Goal: Entertainment & Leisure: Browse casually

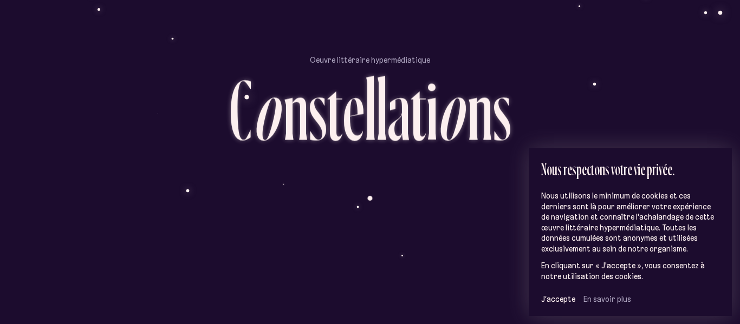
scroll to position [59, 0]
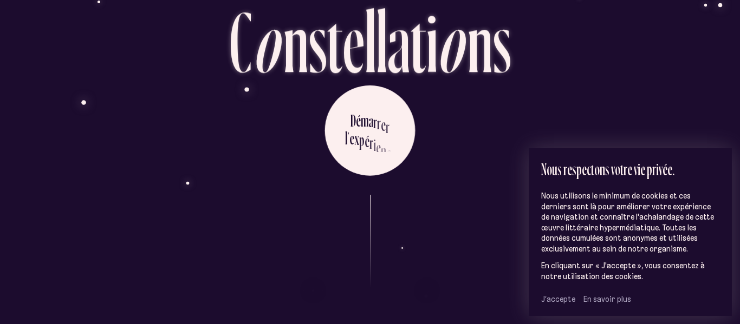
click at [548, 298] on span "J’accepte" at bounding box center [558, 300] width 34 height 10
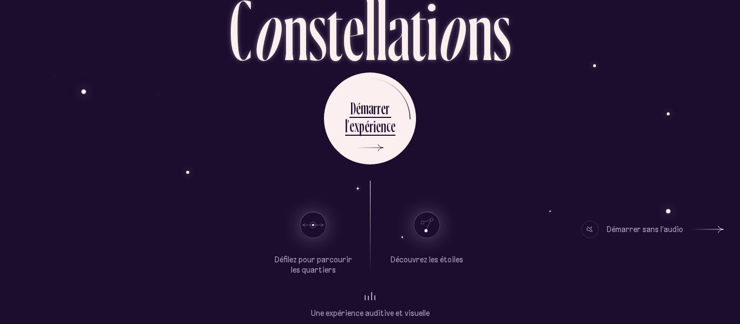
scroll to position [81, 0]
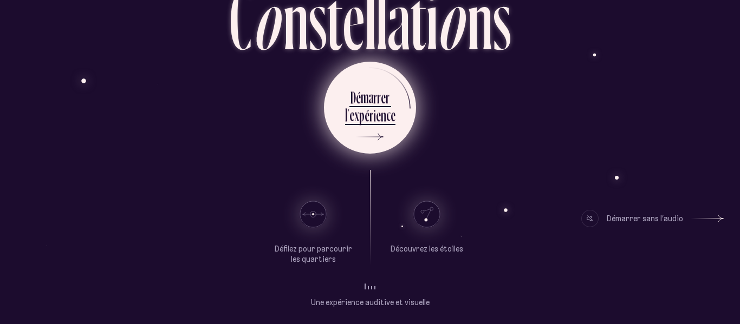
click at [358, 102] on div "é" at bounding box center [358, 97] width 5 height 21
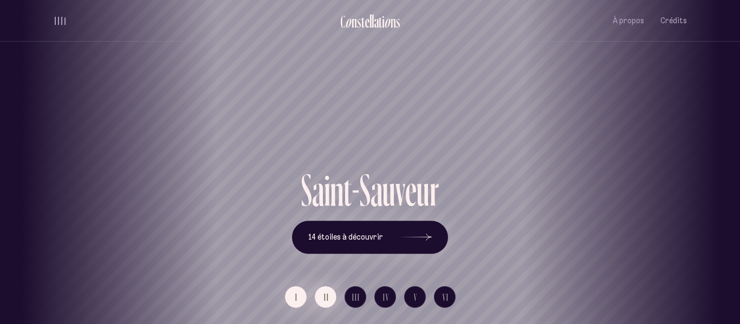
click at [321, 301] on button "II" at bounding box center [326, 298] width 22 height 22
click at [358, 111] on h1 "Saint-Sauveur" at bounding box center [369, 129] width 691 height 45
click at [349, 235] on span "14 étoiles à découvrir" at bounding box center [345, 237] width 75 height 9
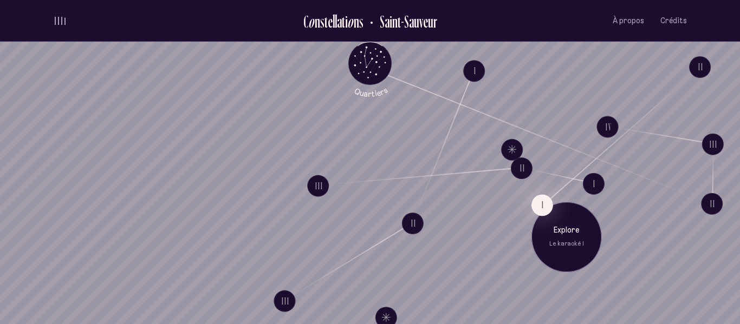
click at [548, 215] on div "Explore Le karaoké I" at bounding box center [566, 237] width 70 height 70
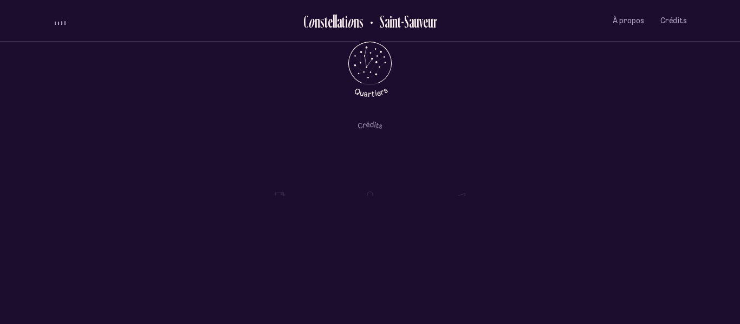
scroll to position [411, 0]
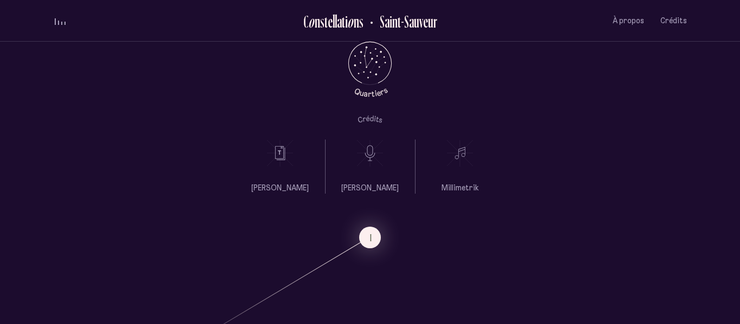
click at [369, 152] on icon at bounding box center [369, 153] width 27 height 27
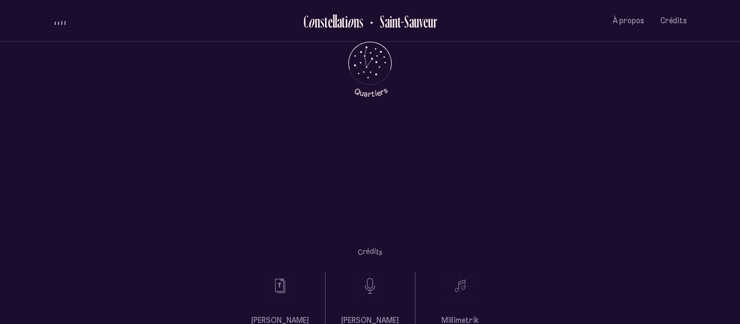
scroll to position [0, 0]
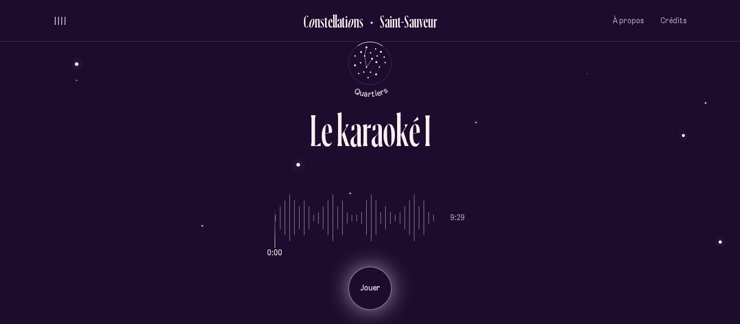
click at [362, 288] on p "Jouer" at bounding box center [369, 288] width 27 height 11
click at [362, 288] on p "Pause" at bounding box center [369, 288] width 27 height 11
click at [372, 284] on p "Jouer" at bounding box center [369, 288] width 27 height 11
click at [386, 283] on div "Pause" at bounding box center [369, 288] width 43 height 43
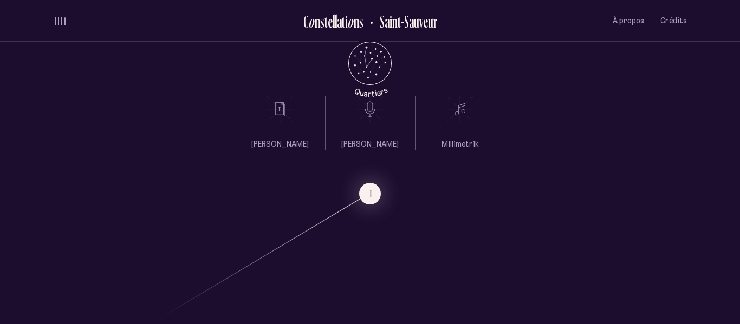
scroll to position [455, 0]
click at [281, 110] on use at bounding box center [280, 110] width 26 height 27
click at [374, 115] on icon at bounding box center [369, 109] width 27 height 27
click at [457, 112] on icon at bounding box center [459, 109] width 27 height 27
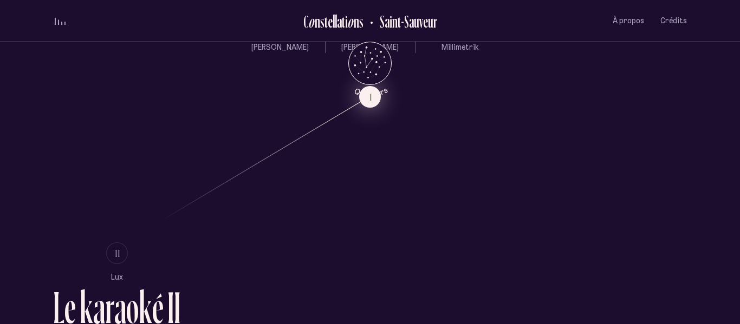
scroll to position [553, 0]
click at [116, 253] on span "II" at bounding box center [117, 253] width 5 height 9
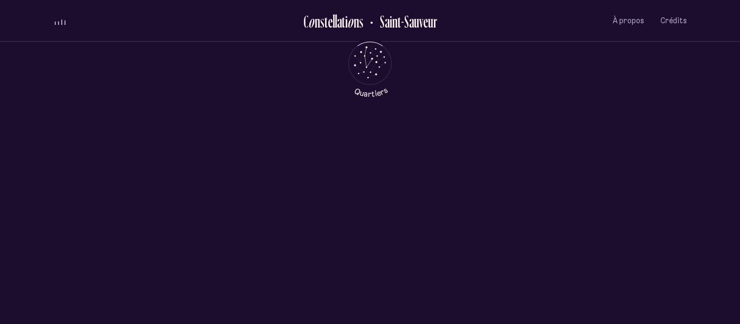
scroll to position [0, 0]
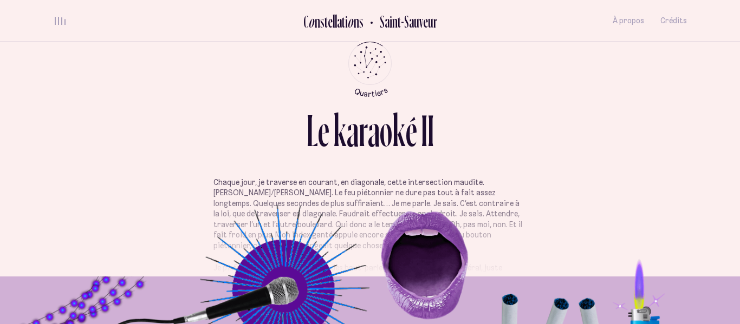
click at [301, 198] on p "Chaque jour, je traverse en courant, en diagonale, cette intersection maudite. …" at bounding box center [369, 215] width 313 height 74
click at [384, 182] on p "Chaque jour, je traverse en courant, en diagonale, cette intersection maudite. …" at bounding box center [369, 215] width 313 height 74
click at [58, 21] on span "volume audio" at bounding box center [58, 21] width 1 height 8
click at [58, 21] on button "volume audio" at bounding box center [60, 20] width 14 height 11
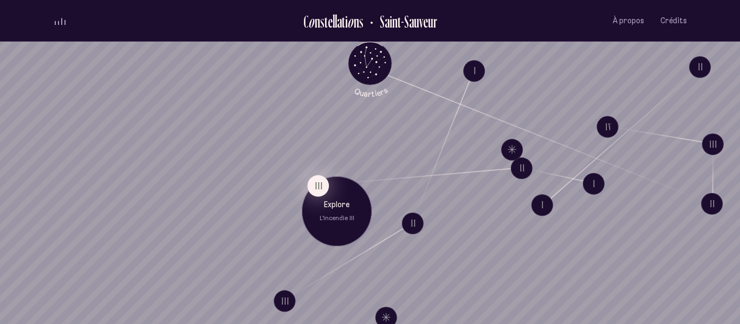
click at [318, 188] on button "III" at bounding box center [318, 186] width 22 height 22
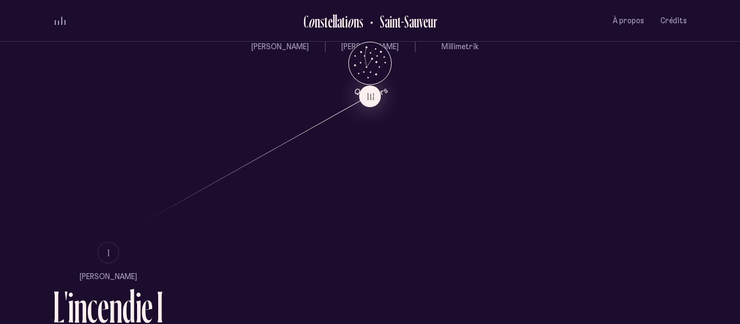
scroll to position [555, 0]
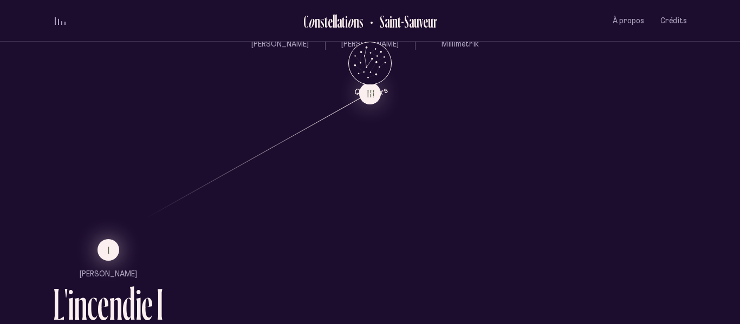
click at [105, 247] on button "I" at bounding box center [109, 250] width 22 height 22
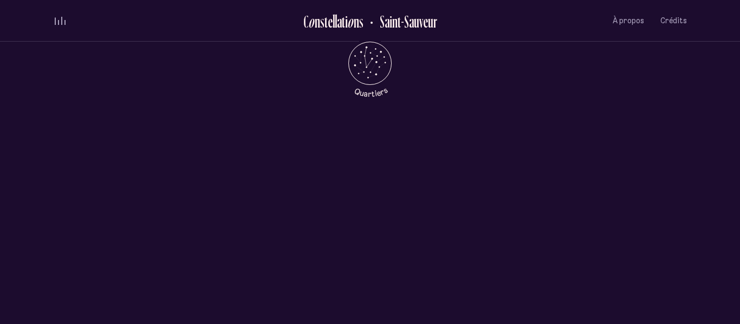
scroll to position [0, 0]
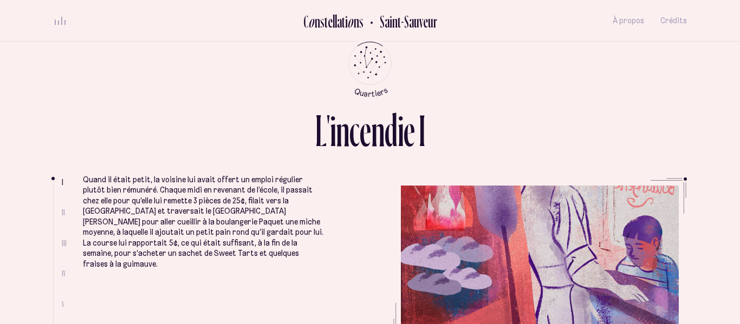
click at [184, 173] on div "L ' i n c e n d i e I" at bounding box center [370, 142] width 634 height 69
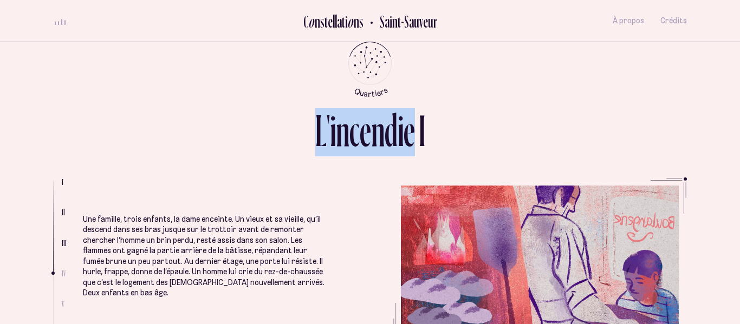
scroll to position [830, 0]
click at [147, 213] on p "Une famille, trois enfants, la dame enceinte. Un vieux et sa vieille, qu’il des…" at bounding box center [204, 254] width 242 height 85
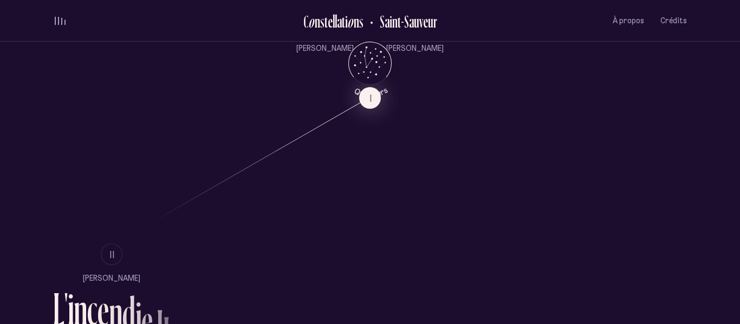
scroll to position [554, 0]
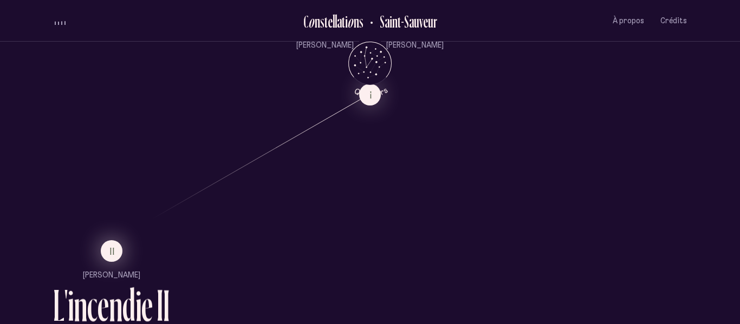
click at [107, 256] on button "II" at bounding box center [112, 252] width 22 height 22
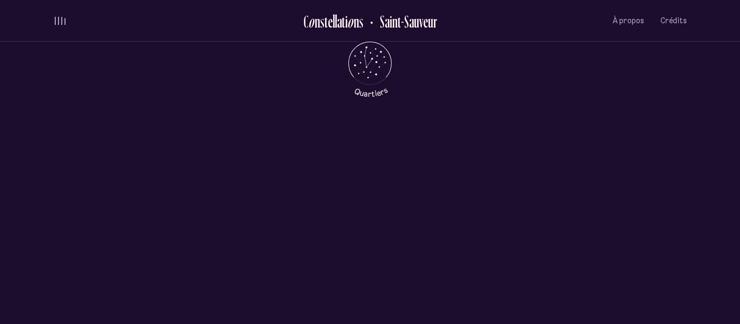
scroll to position [0, 0]
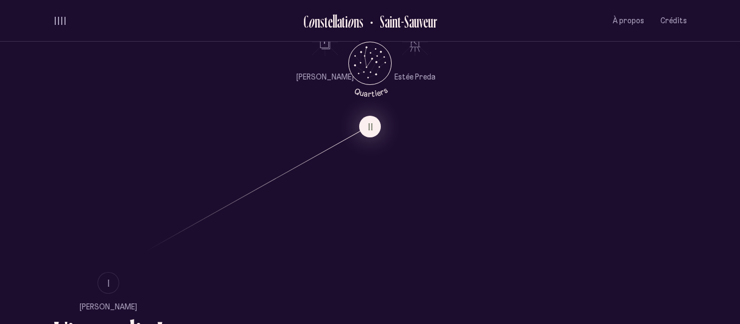
scroll to position [526, 0]
click at [416, 57] on ul "Estée Preda" at bounding box center [414, 52] width 41 height 54
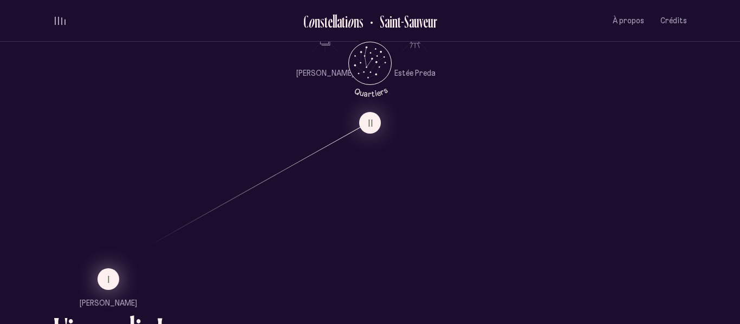
click at [110, 281] on span "I" at bounding box center [109, 279] width 3 height 9
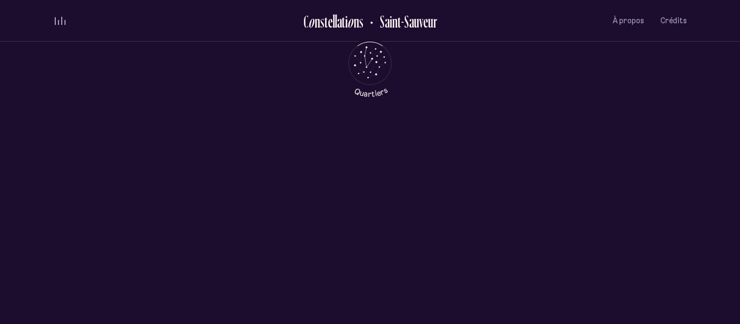
scroll to position [0, 0]
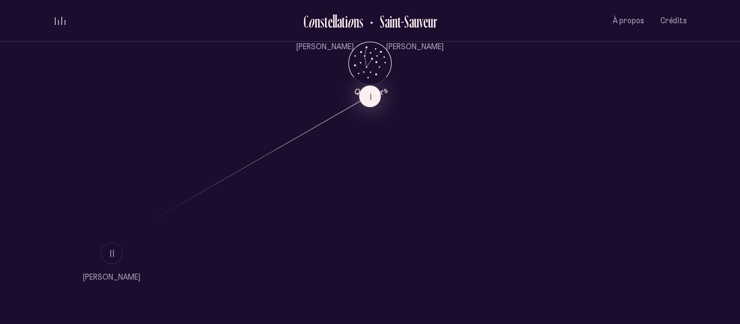
scroll to position [555, 0]
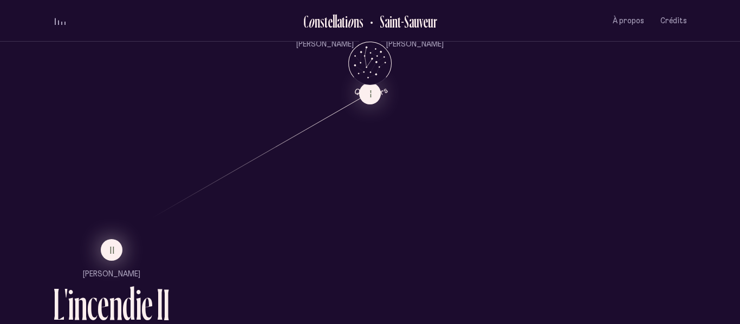
click at [101, 249] on button "II" at bounding box center [112, 250] width 22 height 22
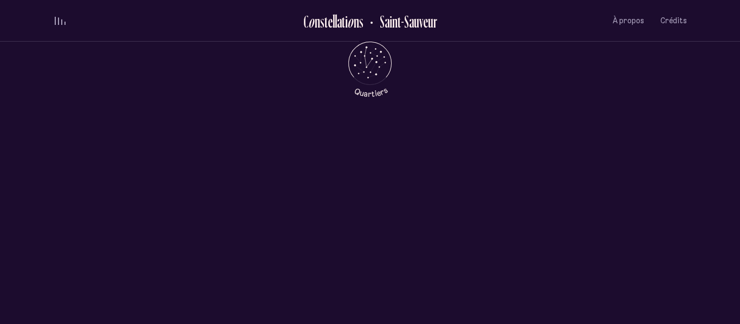
scroll to position [0, 0]
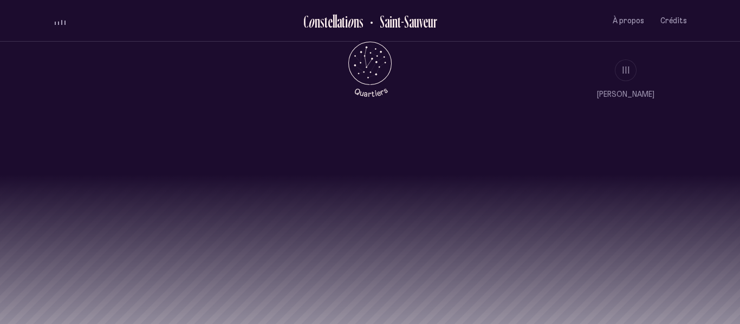
scroll to position [1003, 0]
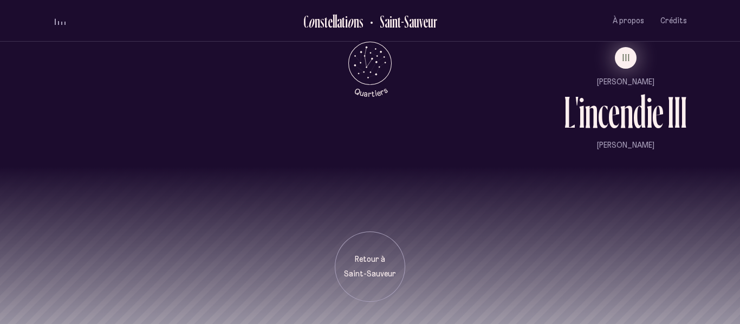
click at [622, 64] on button "III" at bounding box center [626, 58] width 22 height 22
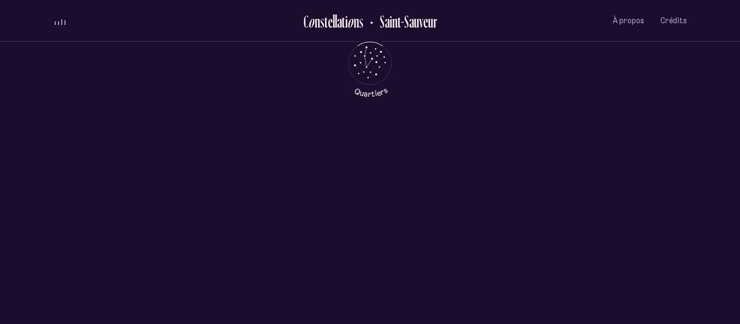
scroll to position [0, 0]
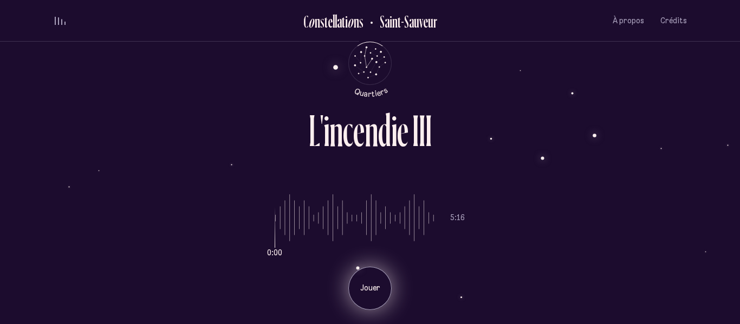
click at [364, 300] on div "Jouer" at bounding box center [369, 288] width 43 height 43
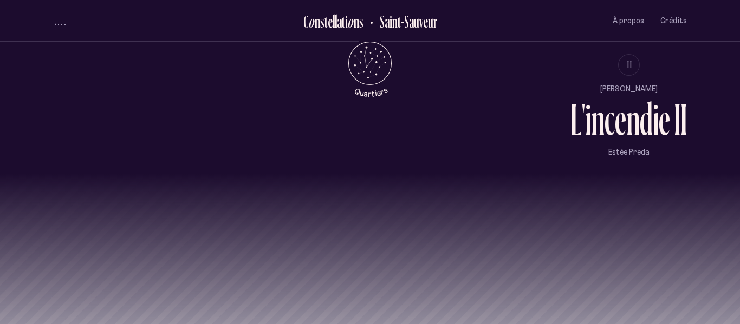
scroll to position [1008, 0]
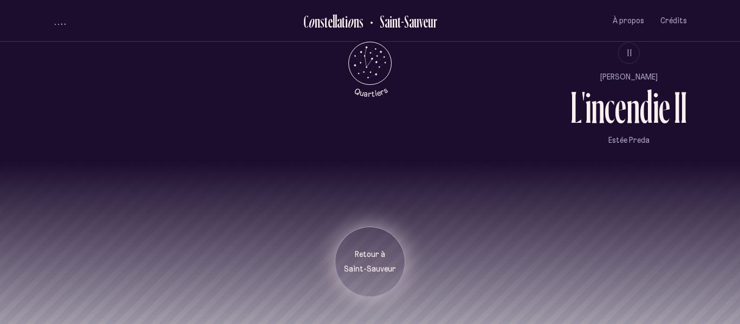
click at [367, 251] on p "Retour à" at bounding box center [370, 255] width 54 height 11
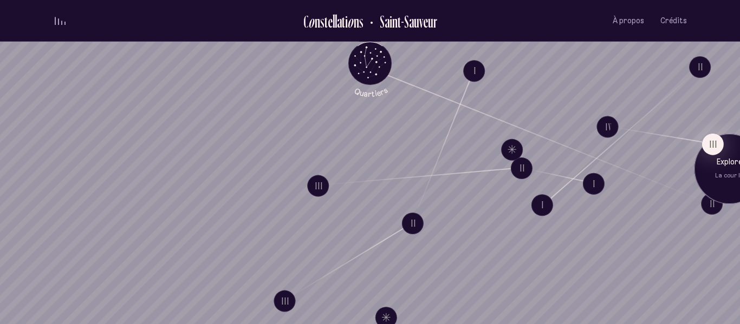
click at [721, 179] on p "La cour III" at bounding box center [729, 176] width 54 height 9
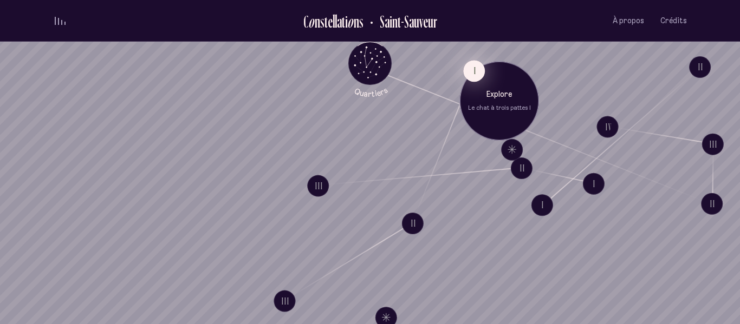
click at [471, 69] on button "I" at bounding box center [474, 71] width 22 height 22
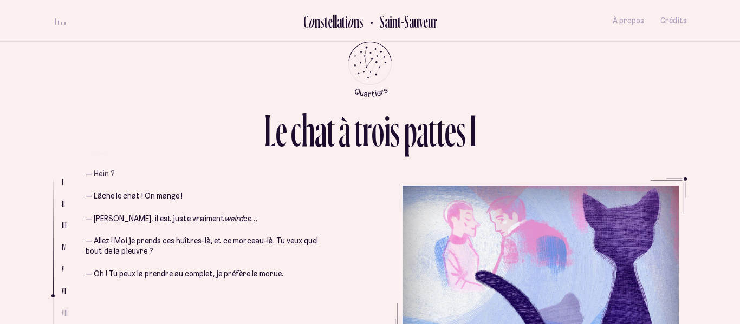
scroll to position [1498, 0]
click at [224, 215] on em "weird" at bounding box center [233, 220] width 19 height 10
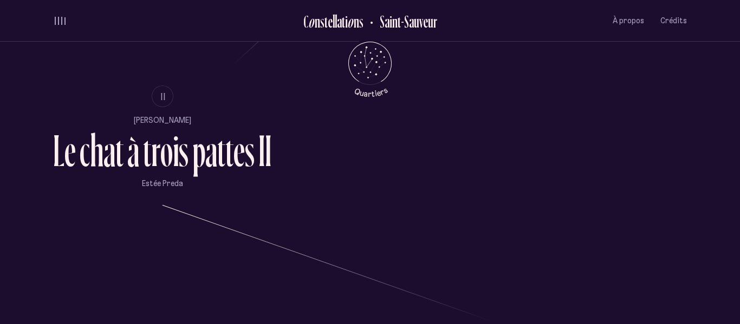
scroll to position [707, 0]
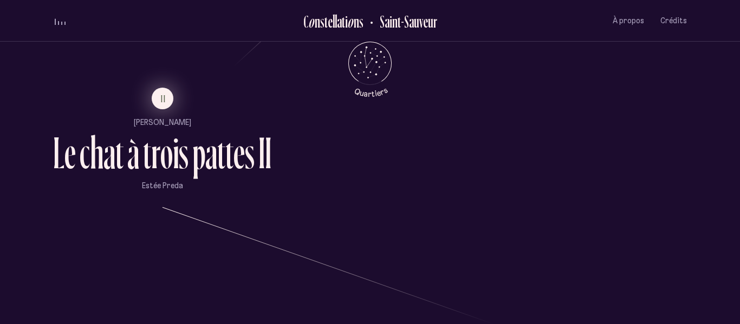
click at [157, 100] on button "II" at bounding box center [163, 99] width 22 height 22
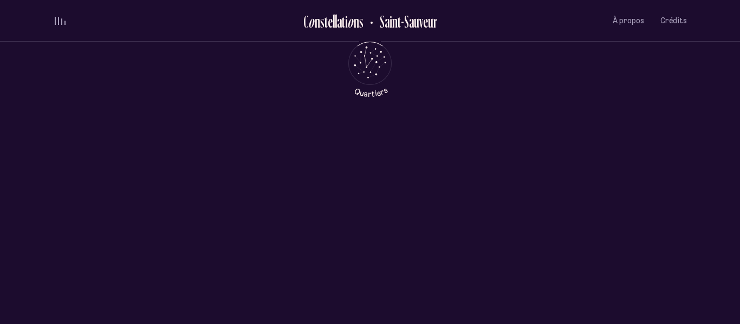
scroll to position [0, 0]
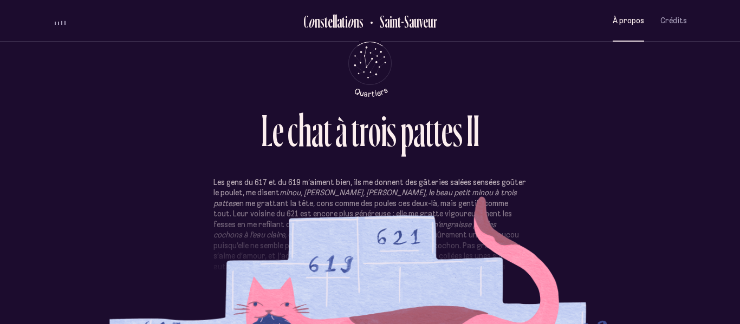
click at [623, 16] on span "À propos" at bounding box center [628, 20] width 31 height 9
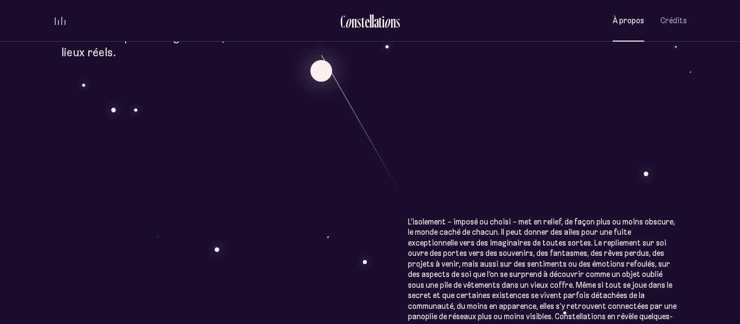
scroll to position [477, 0]
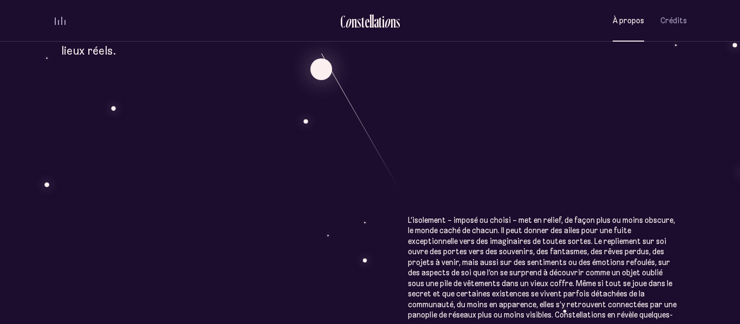
click at [342, 189] on div "À p r o p o s C o n s t e l l a t i o n s Œuvre littéraire hypermédiatique, Con…" at bounding box center [370, 157] width 740 height 1269
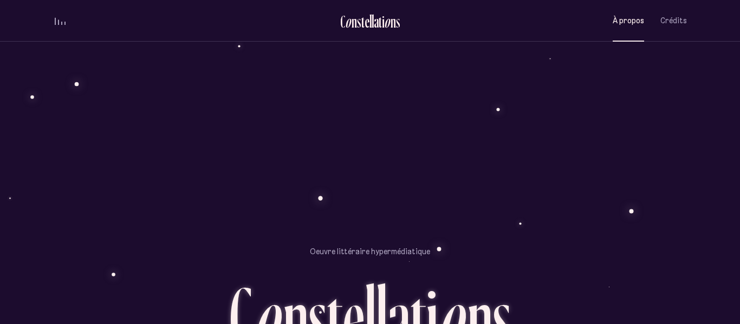
scroll to position [929, 0]
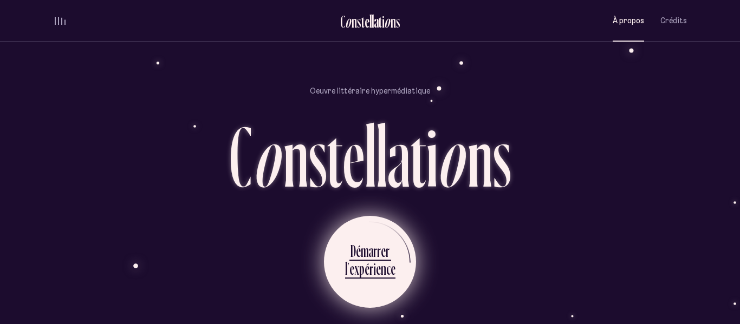
click at [373, 241] on div "r" at bounding box center [375, 251] width 4 height 21
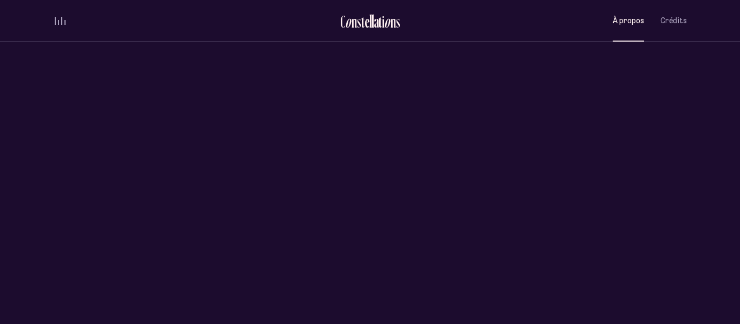
scroll to position [0, 0]
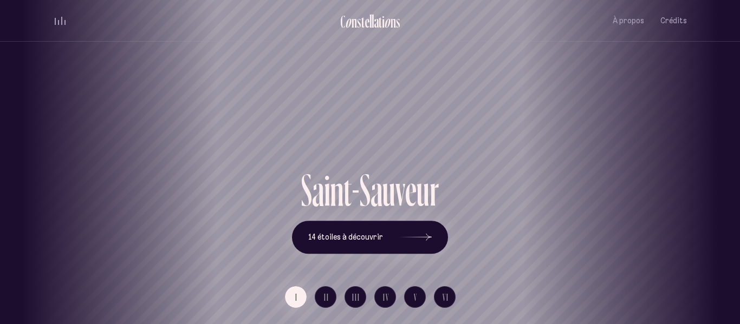
click at [622, 159] on div "Saint-Sauveur" at bounding box center [370, 128] width 724 height 77
click at [436, 302] on button "VI" at bounding box center [445, 298] width 22 height 22
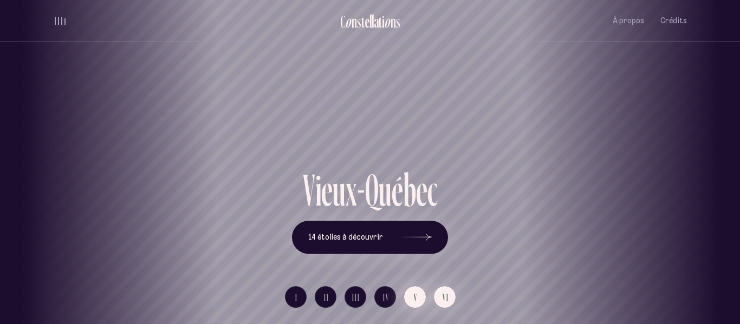
click at [410, 298] on button "V" at bounding box center [415, 298] width 22 height 22
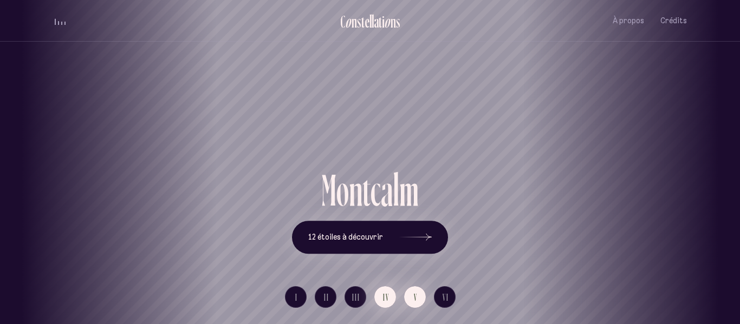
click at [381, 297] on button "IV" at bounding box center [385, 298] width 22 height 22
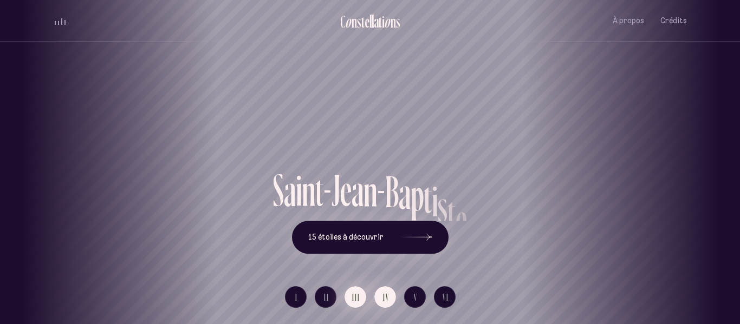
click at [361, 294] on button "III" at bounding box center [356, 298] width 22 height 22
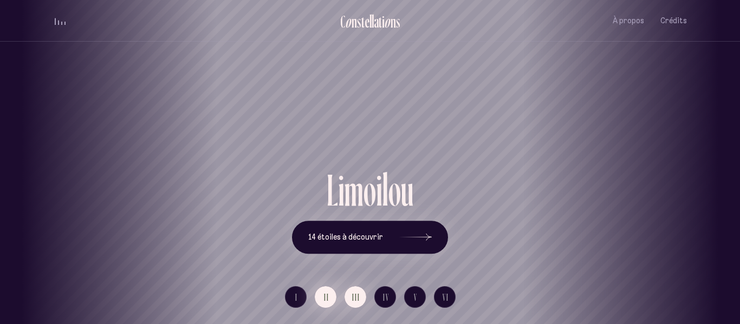
click at [324, 297] on span "II" at bounding box center [326, 297] width 5 height 9
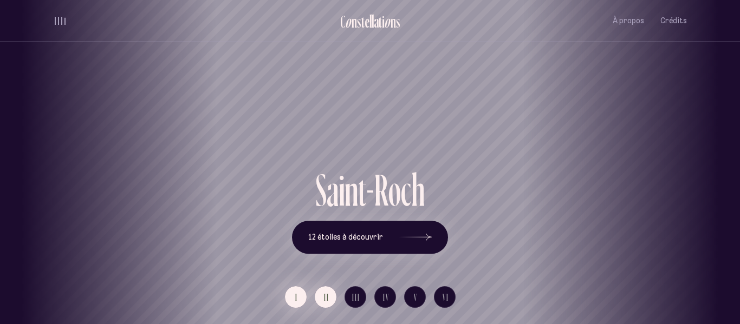
click at [294, 294] on button "I" at bounding box center [296, 298] width 22 height 22
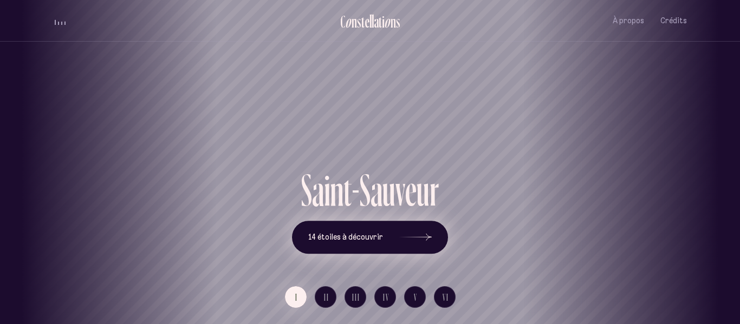
click at [393, 224] on button "14 étoiles à découvrir" at bounding box center [370, 238] width 156 height 34
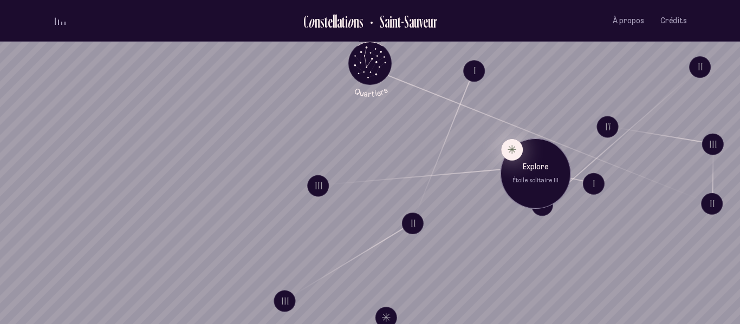
click at [507, 150] on button "Explore Étoile solitaire III" at bounding box center [512, 150] width 22 height 22
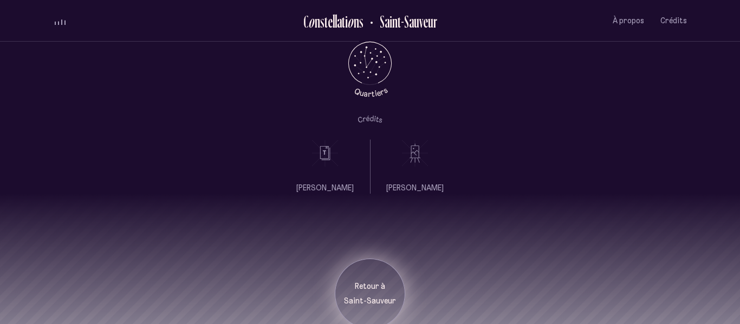
click at [367, 276] on div "Retour à [GEOGRAPHIC_DATA]" at bounding box center [370, 294] width 70 height 70
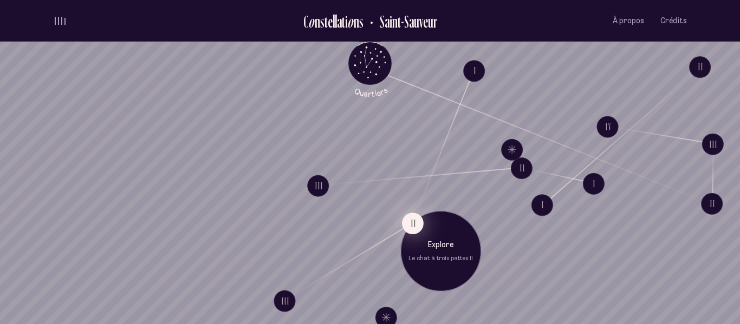
click at [405, 227] on button "II" at bounding box center [413, 224] width 22 height 22
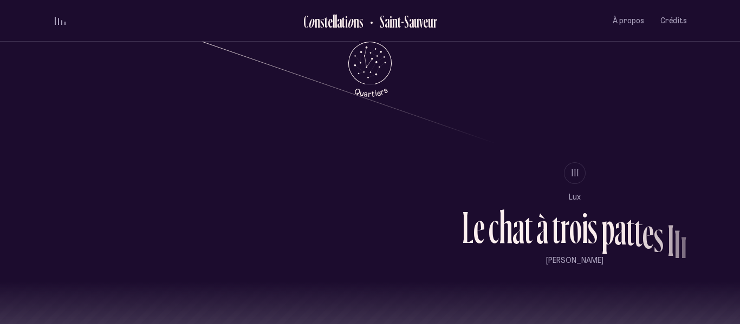
scroll to position [892, 0]
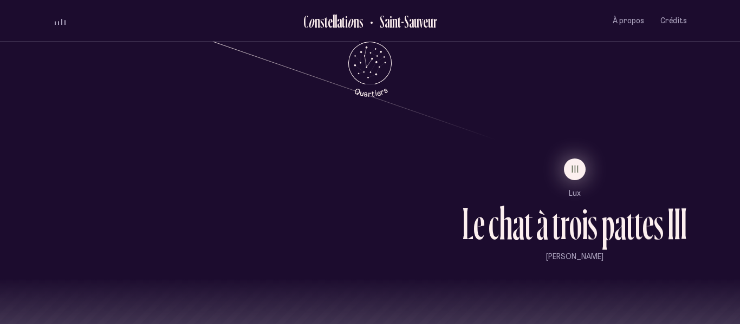
click at [577, 165] on span "III" at bounding box center [576, 169] width 8 height 9
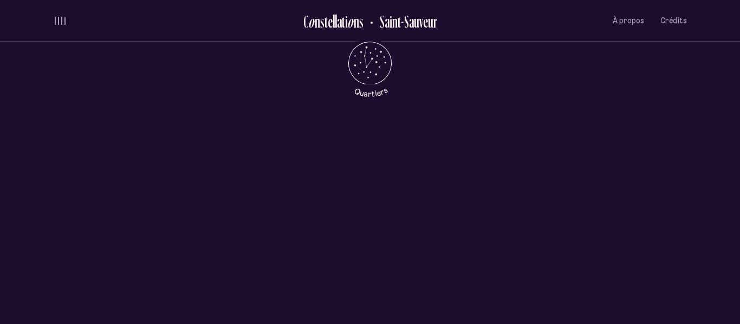
scroll to position [0, 0]
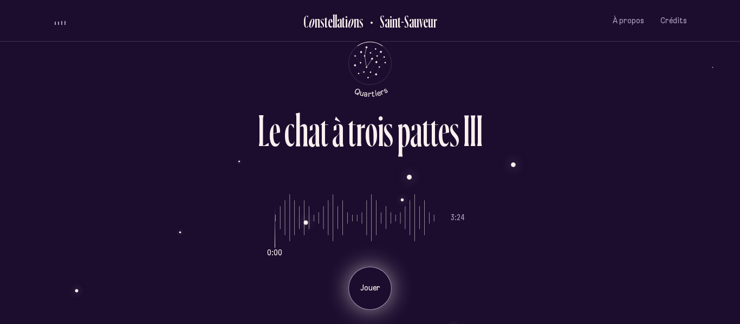
click at [361, 285] on p "Jouer" at bounding box center [369, 288] width 27 height 11
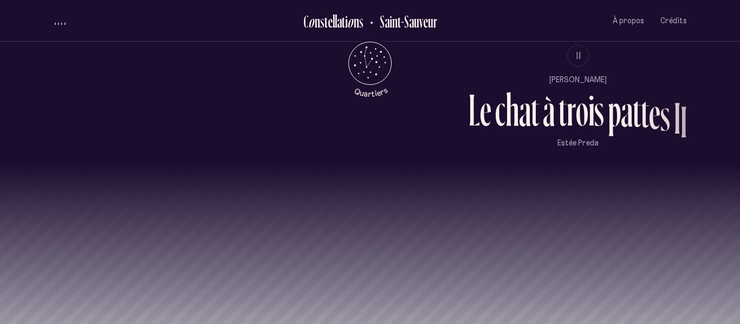
scroll to position [1008, 0]
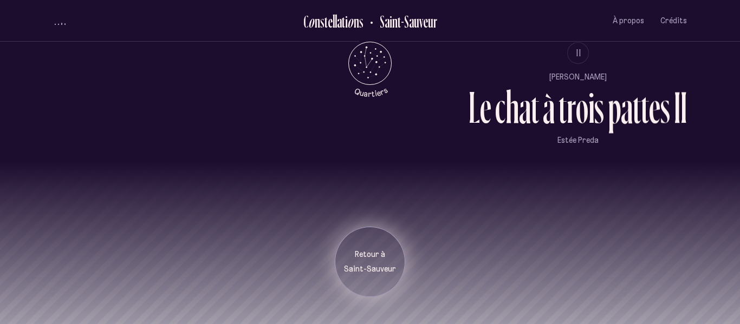
click at [389, 269] on p "Saint-Sauveur" at bounding box center [370, 269] width 54 height 11
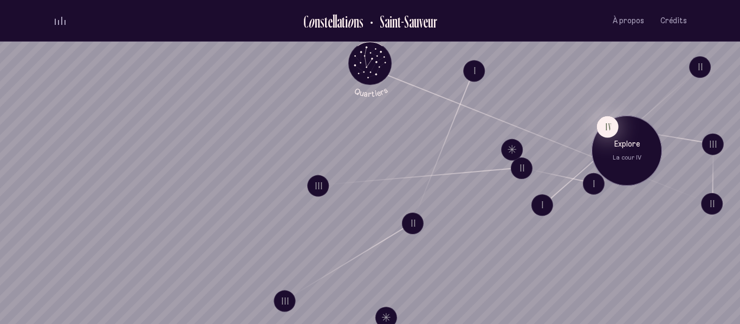
click at [607, 132] on button "IV" at bounding box center [608, 127] width 22 height 22
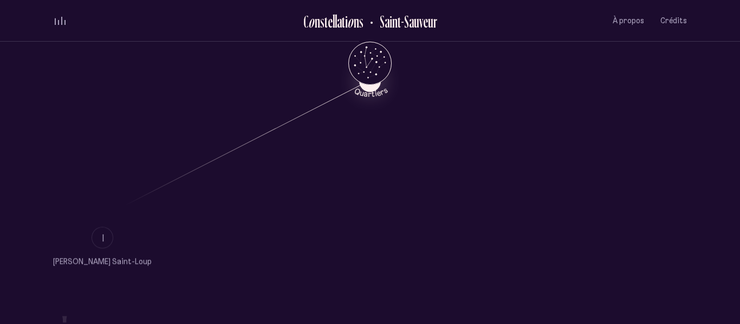
scroll to position [579, 0]
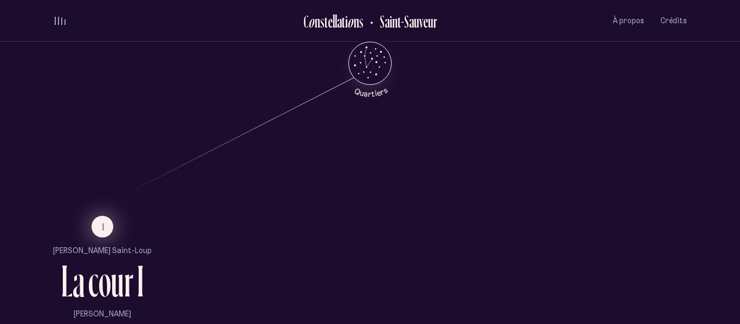
click at [93, 228] on button "I" at bounding box center [103, 227] width 22 height 22
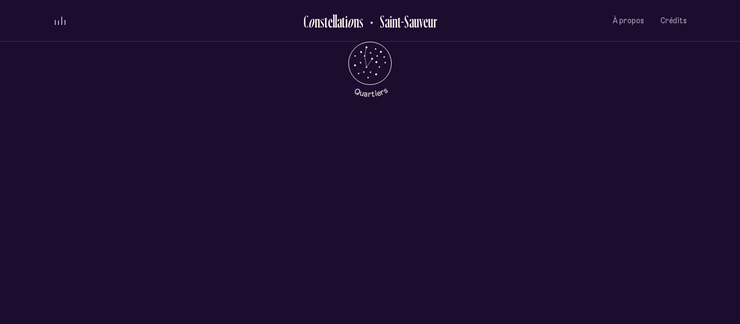
scroll to position [0, 0]
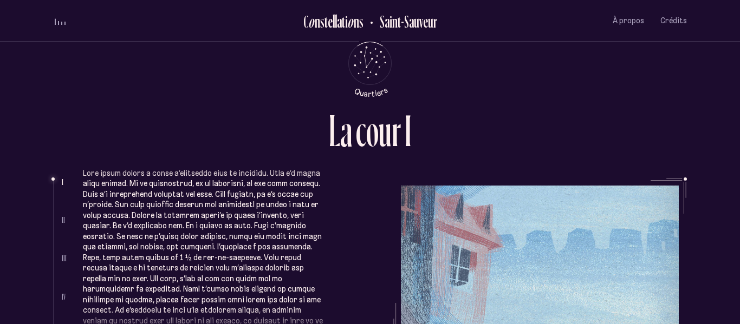
scroll to position [8, 0]
click at [155, 196] on p at bounding box center [204, 251] width 242 height 169
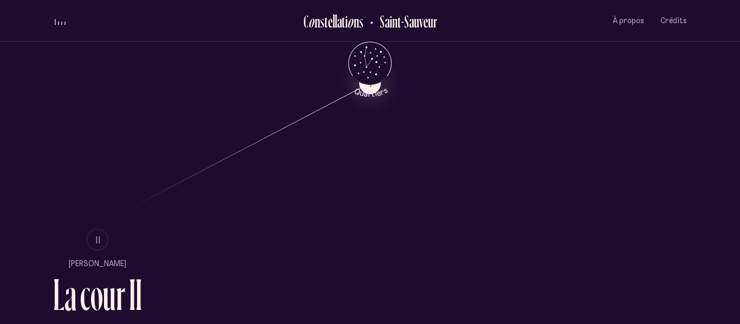
scroll to position [577, 0]
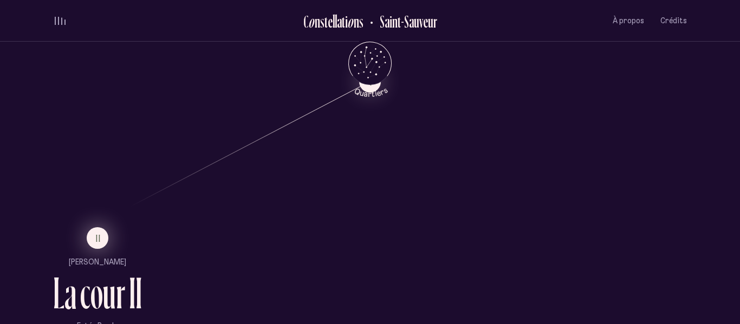
click at [103, 236] on button "II" at bounding box center [98, 239] width 22 height 22
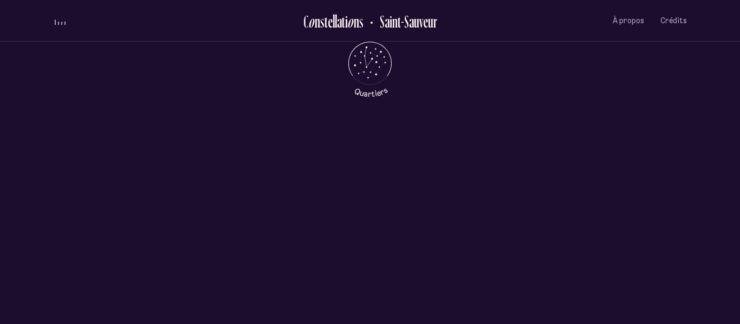
scroll to position [0, 0]
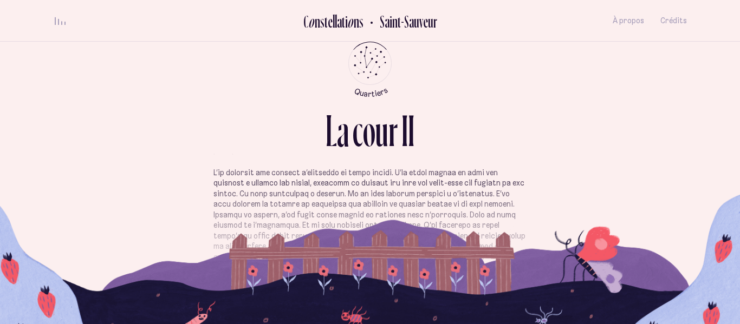
scroll to position [117, 0]
